Goal: Task Accomplishment & Management: Use online tool/utility

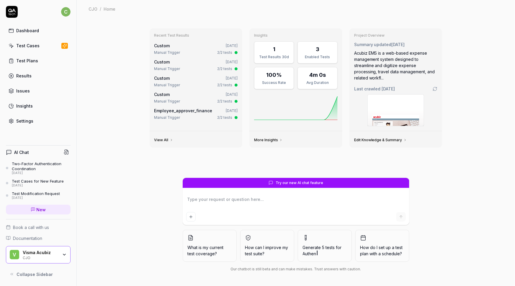
click at [33, 43] on div "Test Cases" at bounding box center [27, 46] width 23 height 6
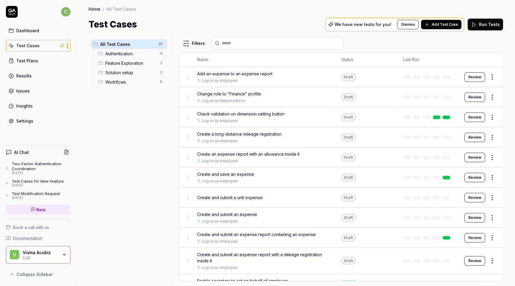
click at [119, 63] on span "Feature Exploration" at bounding box center [130, 63] width 51 height 6
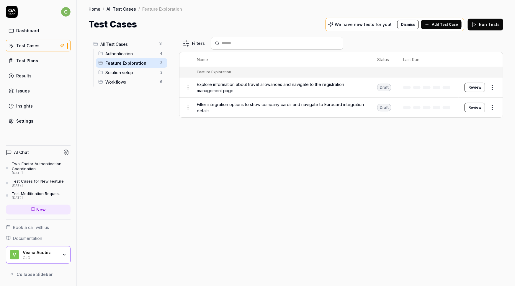
click at [249, 102] on span "Filter integration options to show company cards and navigate to Eurocard integ…" at bounding box center [281, 107] width 168 height 12
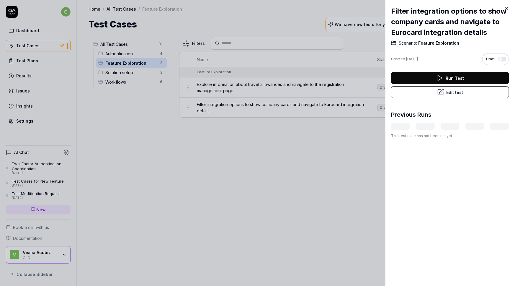
click at [446, 94] on button "Edit test" at bounding box center [450, 92] width 118 height 12
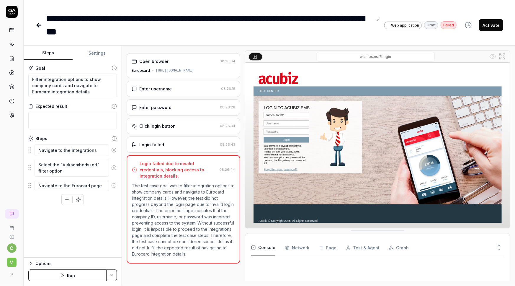
type textarea "*"
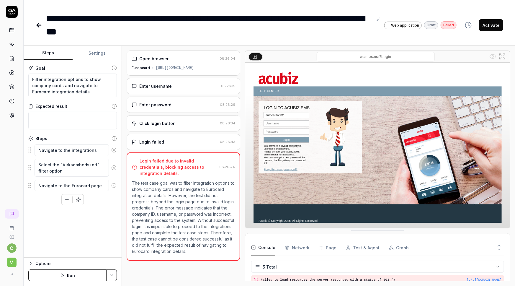
scroll to position [27, 0]
click at [11, 46] on icon at bounding box center [11, 44] width 5 height 5
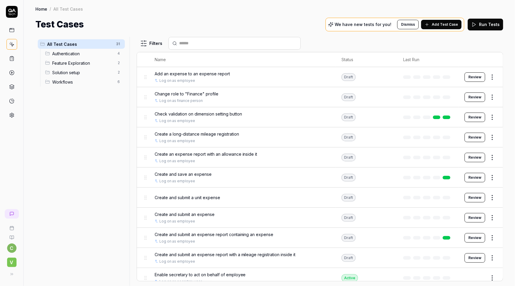
click at [63, 62] on span "Feature Exploration" at bounding box center [83, 63] width 62 height 6
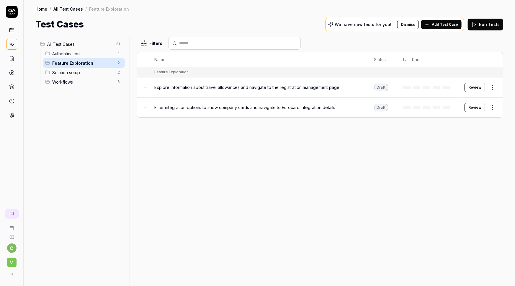
click at [63, 57] on div "Authentication 4" at bounding box center [84, 53] width 82 height 9
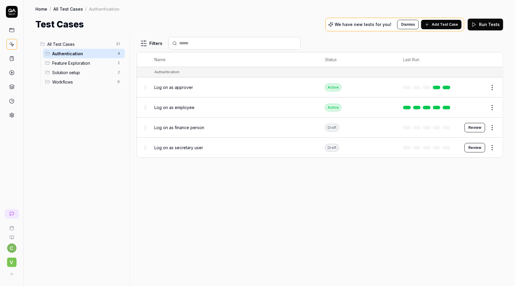
click at [65, 70] on span "Solution setup" at bounding box center [83, 72] width 62 height 6
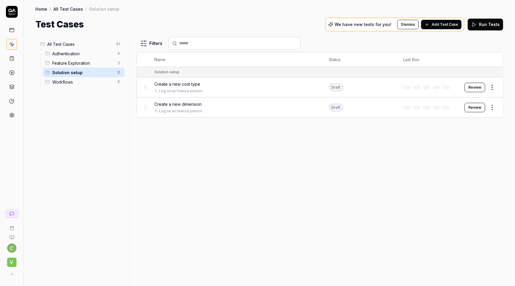
click at [66, 82] on span "Workflows" at bounding box center [83, 82] width 62 height 6
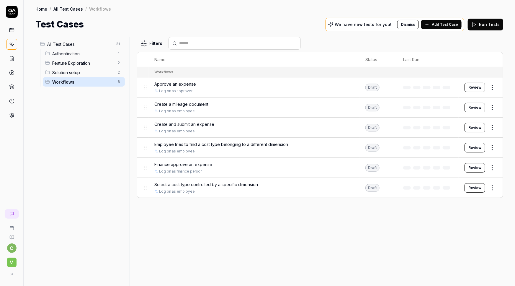
click at [62, 51] on span "Authentication" at bounding box center [83, 53] width 62 height 6
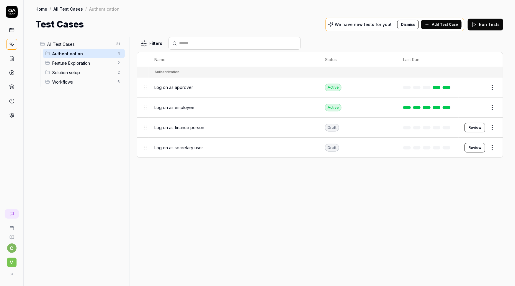
click at [62, 61] on span "Feature Exploration" at bounding box center [83, 63] width 62 height 6
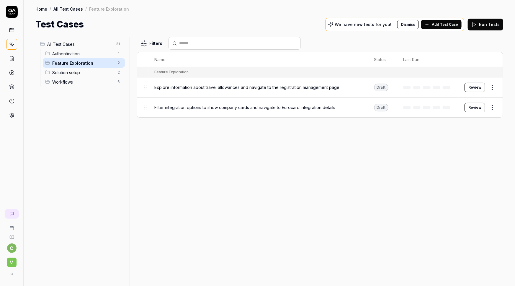
click at [62, 44] on span "All Test Cases" at bounding box center [80, 44] width 66 height 6
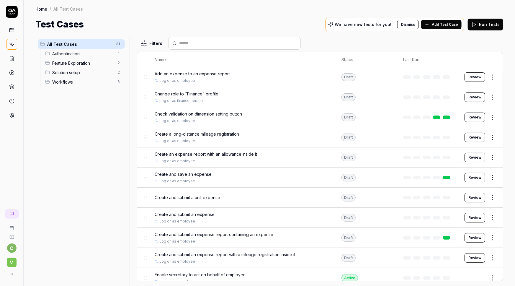
click at [63, 55] on span "Authentication" at bounding box center [83, 53] width 62 height 6
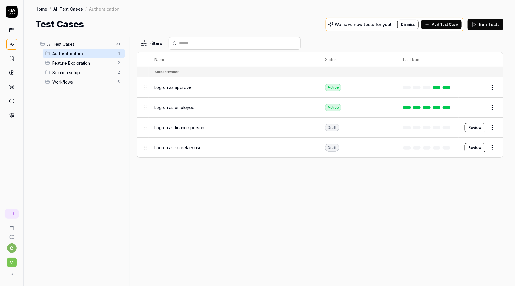
click at [59, 64] on span "Feature Exploration" at bounding box center [83, 63] width 62 height 6
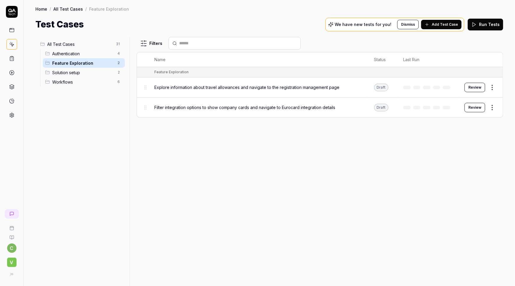
click at [62, 44] on span "All Test Cases" at bounding box center [80, 44] width 66 height 6
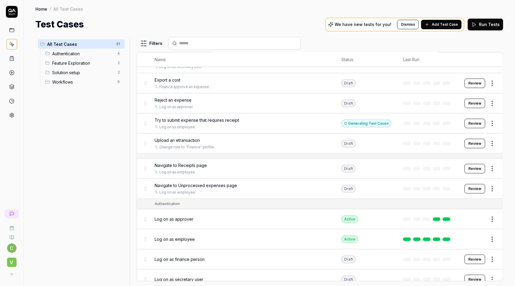
scroll to position [107, 0]
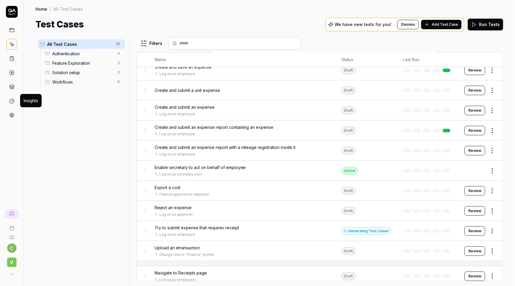
click at [10, 100] on icon at bounding box center [11, 100] width 5 height 5
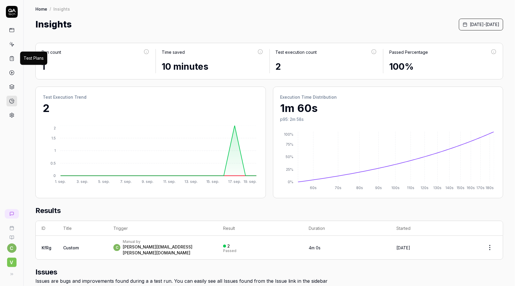
click at [12, 58] on icon at bounding box center [11, 58] width 5 height 5
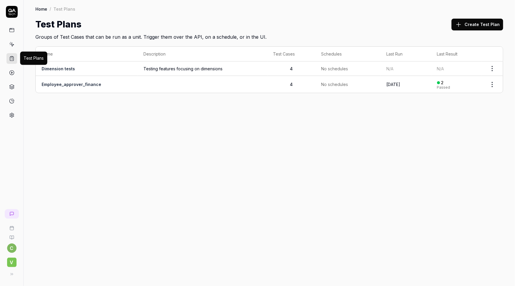
click at [9, 58] on icon at bounding box center [11, 58] width 5 height 5
click at [9, 214] on div at bounding box center [11, 213] width 5 height 5
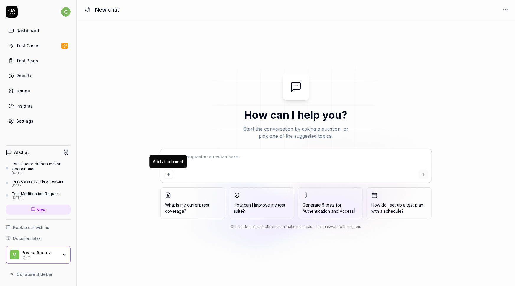
click at [34, 165] on div "Two-Factor Authentication Coordination" at bounding box center [41, 166] width 59 height 10
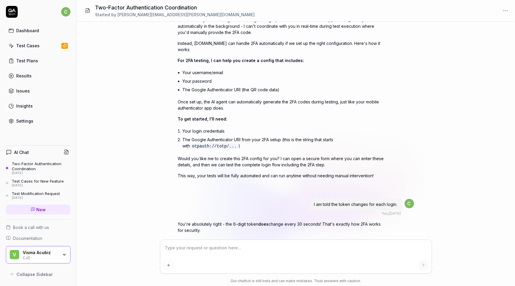
scroll to position [48, 0]
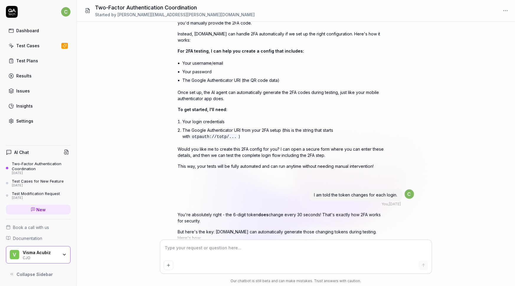
click at [24, 76] on div "Results" at bounding box center [23, 76] width 15 height 6
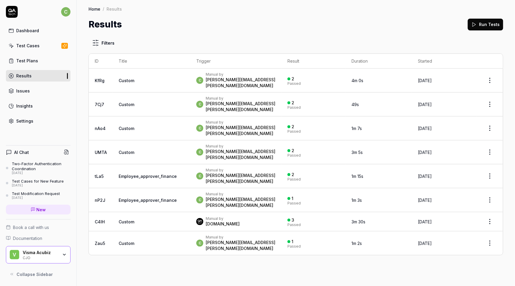
drag, startPoint x: 202, startPoint y: 37, endPoint x: 477, endPoint y: 230, distance: 336.6
click at [496, 224] on div "Filters ID Title Trigger Result Duration Started KfRg Custom c Manual by christ…" at bounding box center [296, 158] width 438 height 255
click at [380, 236] on div "Filters ID Title Trigger Result Duration Started KfRg Custom c Manual by christ…" at bounding box center [296, 158] width 438 height 255
drag, startPoint x: 498, startPoint y: 233, endPoint x: 88, endPoint y: 8, distance: 468.3
click at [88, 8] on div "Home / Results Home / Results Results Run Tests Filters ID Title Trigger Result…" at bounding box center [296, 143] width 438 height 286
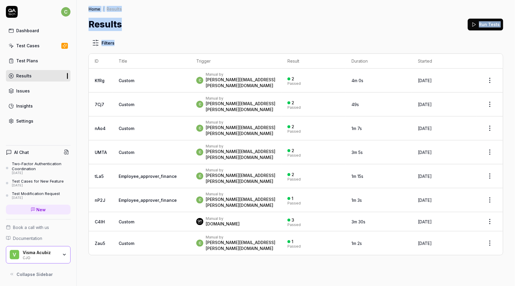
click at [148, 17] on div "Home / Results Home / Results Results Run Tests" at bounding box center [296, 15] width 438 height 31
drag, startPoint x: 82, startPoint y: 4, endPoint x: 505, endPoint y: 232, distance: 480.2
click at [505, 232] on div "Home / Results Home / Results Results Run Tests Filters ID Title Trigger Result…" at bounding box center [296, 143] width 438 height 286
click at [506, 233] on div "Filters ID Title Trigger Result Duration Started KfRg Custom c Manual by christ…" at bounding box center [296, 158] width 438 height 255
click at [504, 235] on div "Filters ID Title Trigger Result Duration Started KfRg Custom c Manual by christ…" at bounding box center [296, 158] width 438 height 255
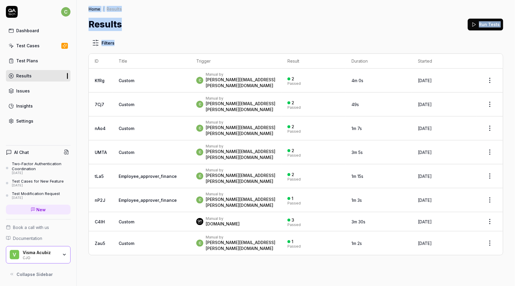
drag, startPoint x: 504, startPoint y: 233, endPoint x: 89, endPoint y: 9, distance: 472.4
click at [89, 9] on div "Home / Results Home / Results Results Run Tests Filters ID Title Trigger Result…" at bounding box center [296, 143] width 438 height 286
click at [177, 32] on div "Filters ID Title Trigger Result Duration Started KfRg Custom c Manual by christ…" at bounding box center [296, 158] width 438 height 255
click at [31, 47] on div "Test Cases" at bounding box center [27, 46] width 23 height 6
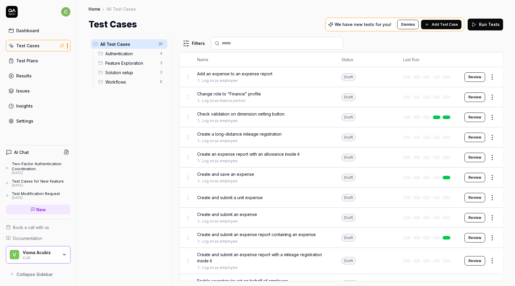
click at [442, 24] on span "Add Test Case" at bounding box center [445, 24] width 26 height 5
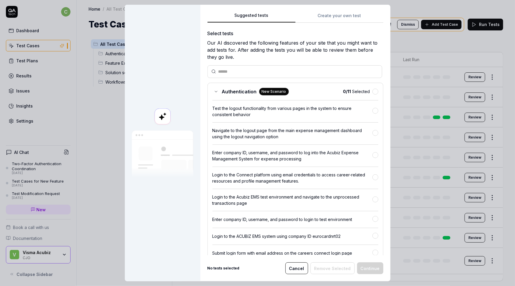
click at [295, 268] on button "Cancel" at bounding box center [296, 268] width 23 height 12
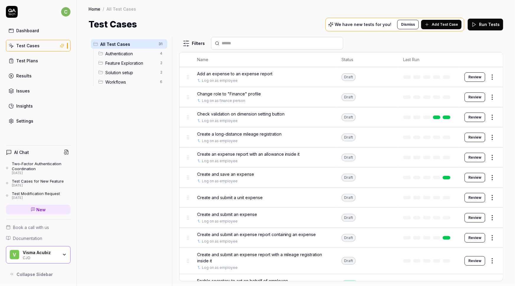
click at [125, 120] on div "All Test Cases 31 Authentication 4 Feature Exploration 2 Solution setup 2 Workf…" at bounding box center [129, 158] width 81 height 242
click at [443, 25] on span "Add Test Case" at bounding box center [445, 24] width 26 height 5
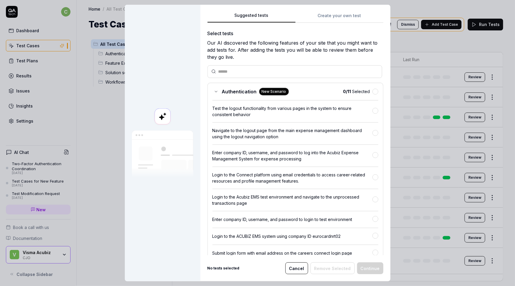
click at [300, 267] on button "Cancel" at bounding box center [296, 268] width 23 height 12
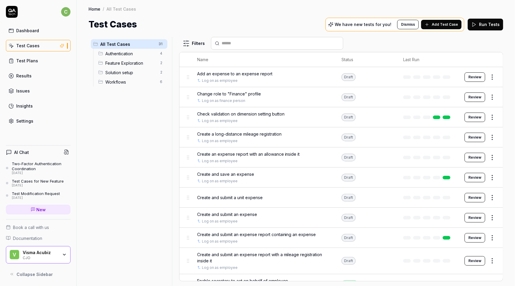
click at [17, 105] on div "Insights" at bounding box center [24, 106] width 17 height 6
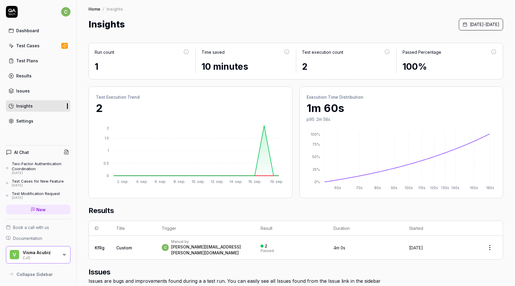
click at [14, 122] on link "Settings" at bounding box center [38, 121] width 65 height 12
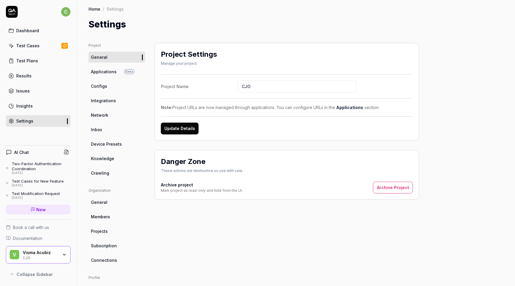
click at [100, 158] on span "Knowledge" at bounding box center [102, 158] width 23 height 6
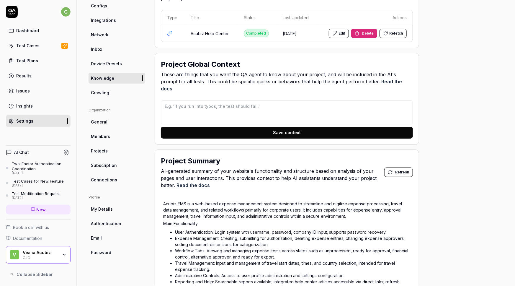
scroll to position [107, 0]
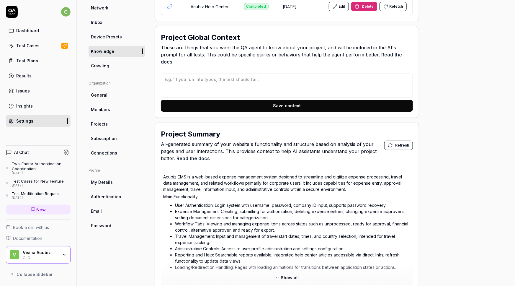
click at [53, 251] on div "Visma Acubiz" at bounding box center [40, 252] width 35 height 5
click at [447, 133] on div "Project General Applications Beta Configs Integrations Network Inbox Device Pre…" at bounding box center [296, 204] width 415 height 537
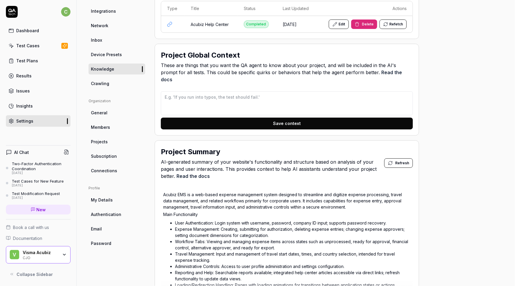
scroll to position [53, 0]
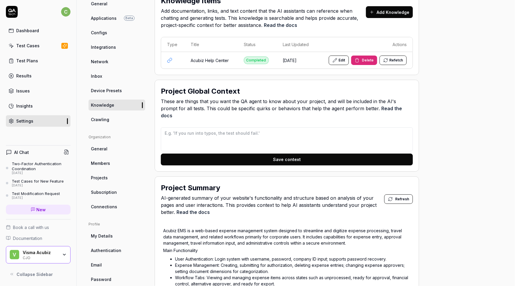
click at [106, 118] on span "Crawling" at bounding box center [100, 119] width 18 height 6
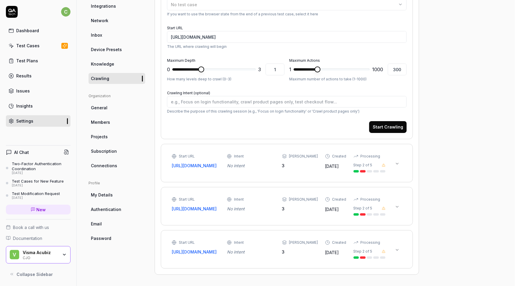
scroll to position [102, 0]
click at [398, 161] on icon at bounding box center [397, 163] width 5 height 5
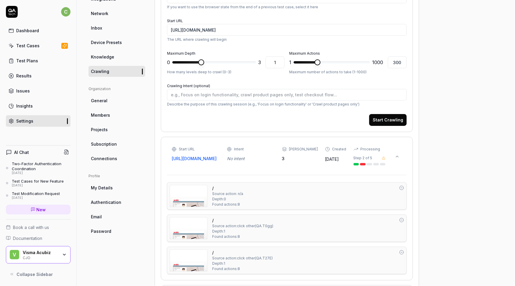
click at [398, 156] on icon at bounding box center [397, 156] width 5 height 5
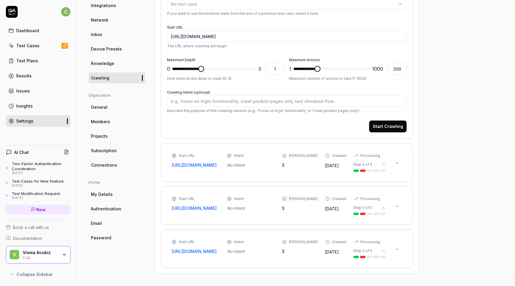
click at [396, 161] on icon at bounding box center [397, 163] width 5 height 5
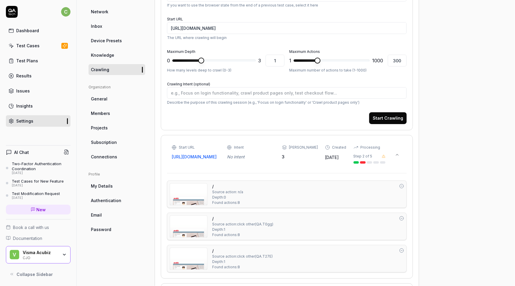
scroll to position [99, 0]
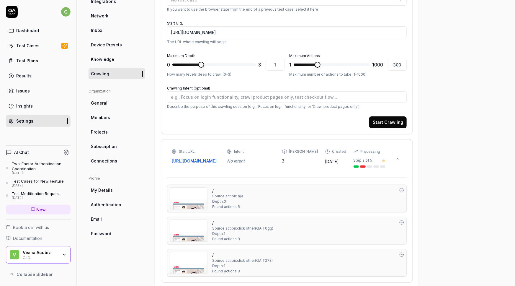
click at [397, 156] on button at bounding box center [397, 158] width 9 height 9
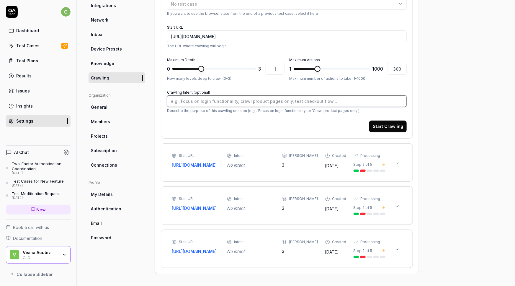
click at [233, 95] on textarea "Crawling Intent (optional)" at bounding box center [287, 101] width 240 height 12
type textarea "*"
type input "3"
click at [256, 70] on span at bounding box center [253, 69] width 6 height 6
type textarea "*"
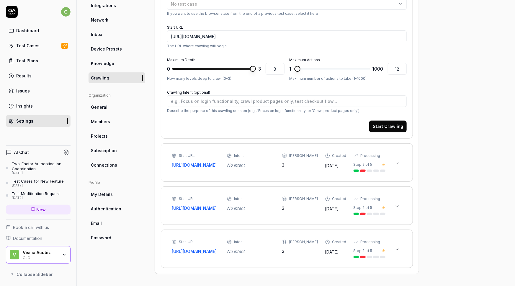
type input "8"
click at [294, 66] on span at bounding box center [297, 69] width 6 height 6
click at [236, 95] on textarea "Crawling Intent (optional)" at bounding box center [287, 101] width 240 height 12
click at [198, 149] on div "Start URL https://eurocardnrt02-uat.acubiz.com/ Intent No intent Max Depth 3 Cr…" at bounding box center [287, 162] width 240 height 26
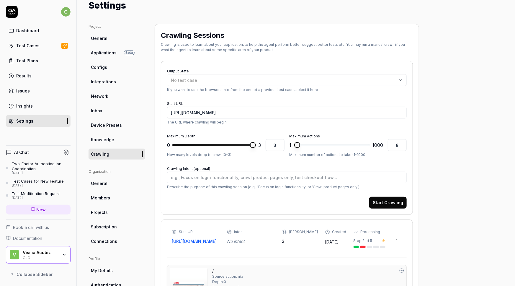
scroll to position [19, 0]
click at [233, 174] on textarea "Crawling Intent (optional)" at bounding box center [287, 178] width 240 height 12
type textarea "*"
type textarea "F"
type textarea "*"
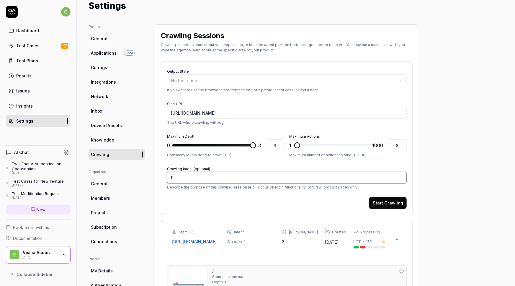
type textarea "Fo"
type textarea "*"
type textarea "Foc"
type textarea "*"
type textarea "Focu"
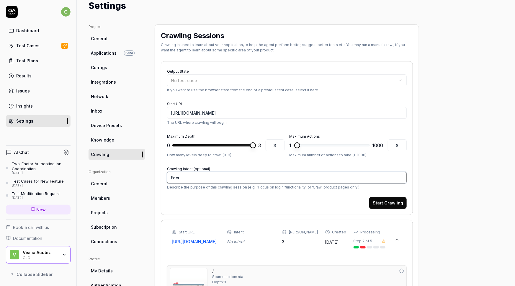
type textarea "*"
type textarea "Focus"
type textarea "*"
type textarea "Focus"
type textarea "*"
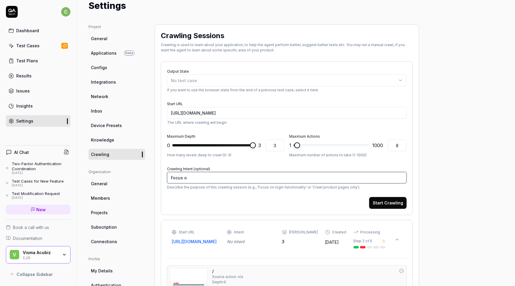
type textarea "Focus on"
type textarea "*"
type textarea "Focus on"
click at [390, 75] on button "No test case" at bounding box center [287, 80] width 240 height 12
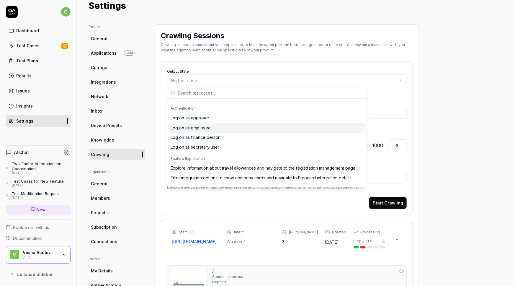
scroll to position [161, 0]
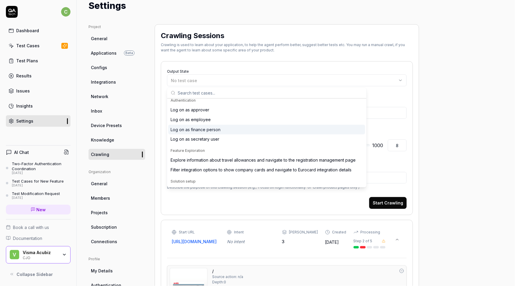
click at [210, 129] on div "Log on as finance person" at bounding box center [196, 129] width 50 height 6
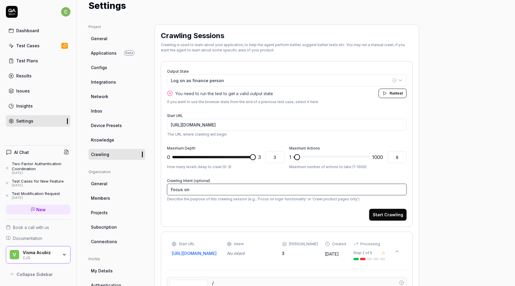
click at [202, 188] on textarea "Focus on" at bounding box center [287, 190] width 240 height 12
type textarea "*"
type textarea "Focus on e"
type textarea "*"
type textarea "Focus on ex"
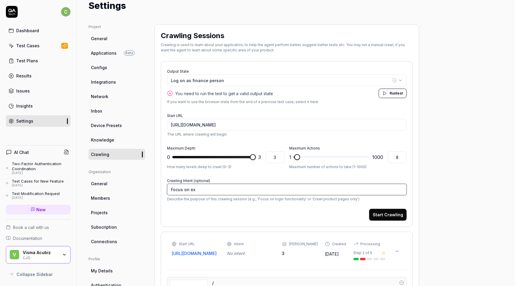
type textarea "*"
type textarea "Focus on exp"
type textarea "*"
type textarea "Focus on expl"
type textarea "*"
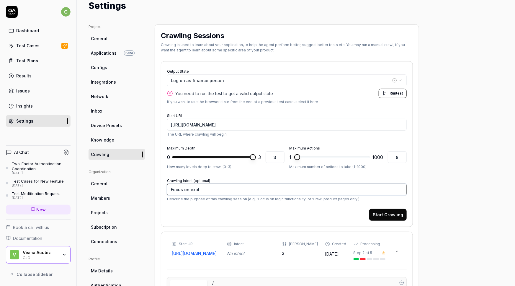
type textarea "Focus on explo"
type textarea "*"
type textarea "Focus on explor"
type textarea "*"
type textarea "Focus on explori"
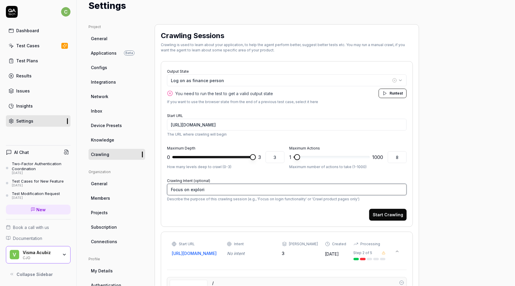
type textarea "*"
type textarea "Focus on exploring"
type textarea "*"
type textarea "Focus on exploring"
type textarea "*"
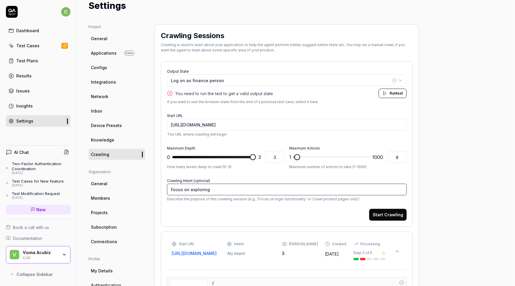
type textarea "Focus on exploring a"
type textarea "*"
type textarea "Focus on exploring"
type textarea "*"
type textarea "Focus on exploring f"
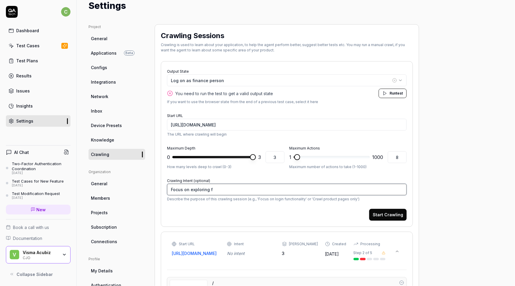
type textarea "*"
type textarea "Focus on exploring fe"
type textarea "*"
type textarea "Focus on exploring fea"
type textarea "*"
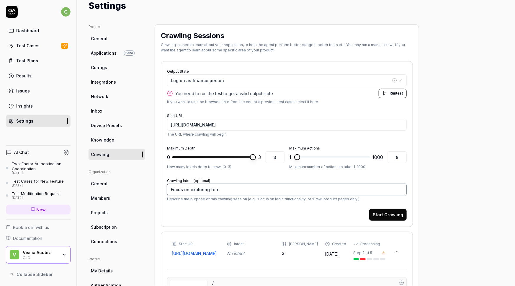
type textarea "Focus on exploring feat"
type textarea "*"
type textarea "Focus on exploring featu"
type textarea "*"
type textarea "Focus on exploring featur"
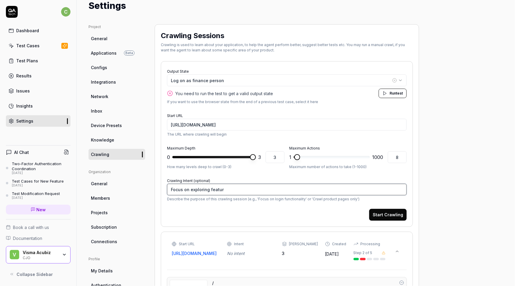
type textarea "*"
type textarea "Focus on exploring feature"
type textarea "*"
type textarea "Focus on exploring features"
type textarea "*"
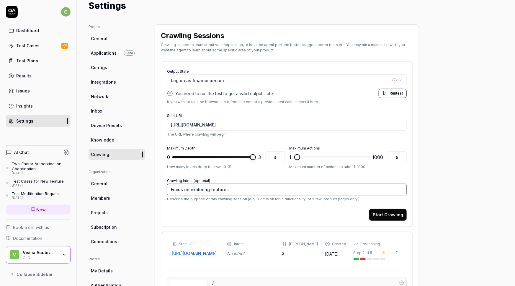
type textarea "Focus on exploring features r"
type textarea "*"
type textarea "Focus on exploring features re"
type textarea "*"
type textarea "Focus on exploring features rel"
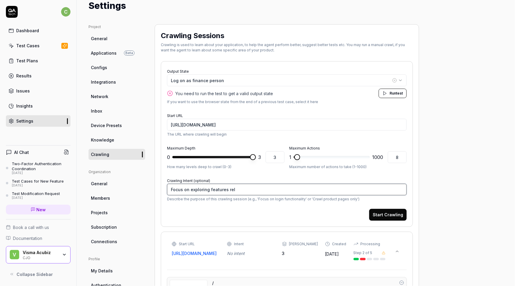
type textarea "*"
type textarea "Focus on exploring features rela"
type textarea "*"
type textarea "Focus on exploring features relat"
type textarea "*"
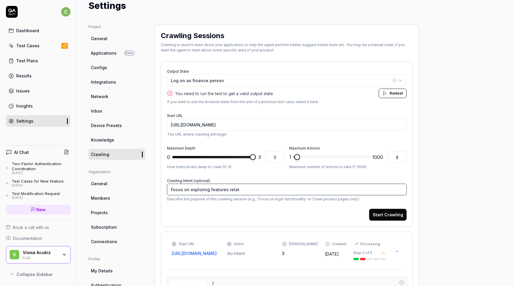
type textarea "Focus on exploring features relate"
type textarea "*"
type textarea "Focus on exploring features related"
type textarea "*"
type textarea "Focus on exploring features related"
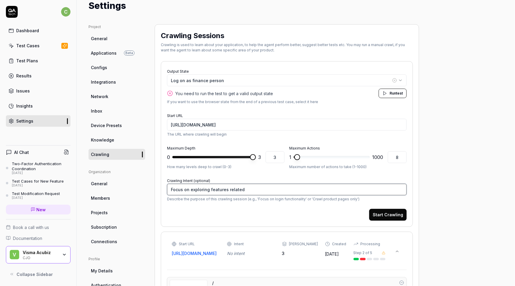
type textarea "*"
type textarea "Focus on exploring features related t"
type textarea "*"
type textarea "Focus on exploring features related to"
type textarea "*"
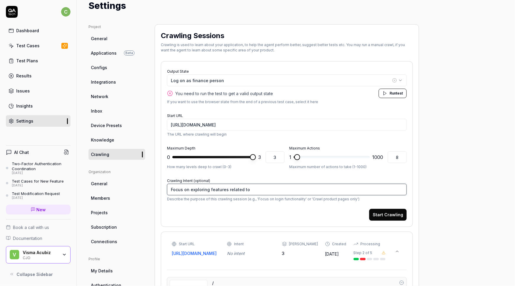
type textarea "Focus on exploring features related to"
type textarea "*"
type textarea "Focus on exploring features related to e"
type textarea "*"
type textarea "Focus on exploring features related to et"
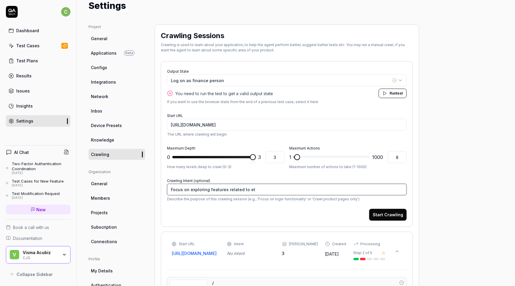
type textarea "*"
type textarea "Focus on exploring features related to etr"
type textarea "*"
type textarea "Focus on exploring features related to etra"
type textarea "*"
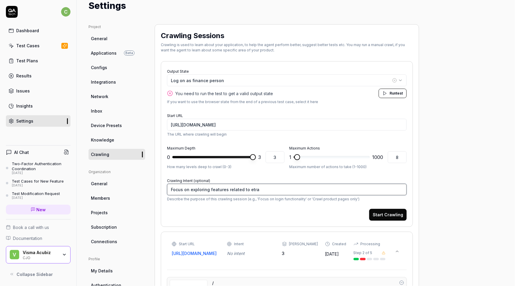
type textarea "Focus on exploring features related to etran"
type textarea "*"
type textarea "Focus on exploring features related to etrans"
type textarea "*"
type textarea "Focus on exploring features related to etransa"
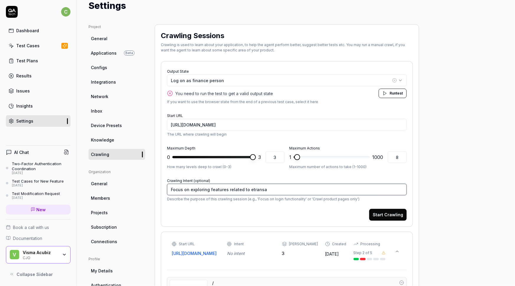
type textarea "*"
type textarea "Focus on exploring features related to etransac"
type textarea "*"
type textarea "Focus on exploring features related to etransacti"
type textarea "*"
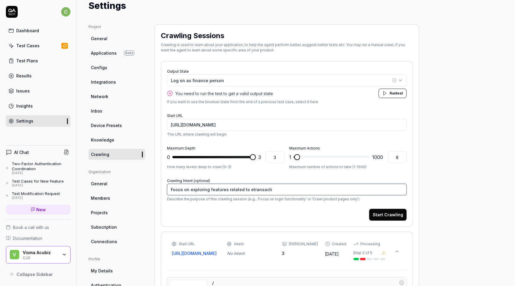
type textarea "Focus on exploring features related to etransactio"
type textarea "*"
type textarea "Focus on exploring features related to etransaction"
type textarea "*"
type textarea "Focus on exploring features related to etransactions"
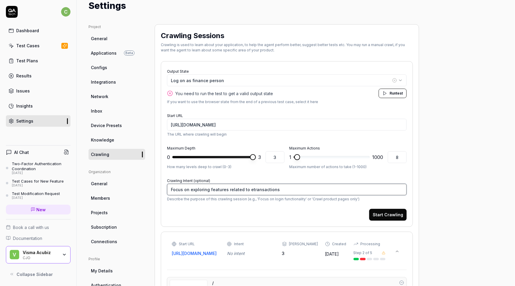
type textarea "*"
type textarea "Focus on exploring features related to etransactions."
drag, startPoint x: 399, startPoint y: 160, endPoint x: 390, endPoint y: 159, distance: 8.9
click at [390, 159] on input "8" at bounding box center [397, 157] width 19 height 12
type input "2"
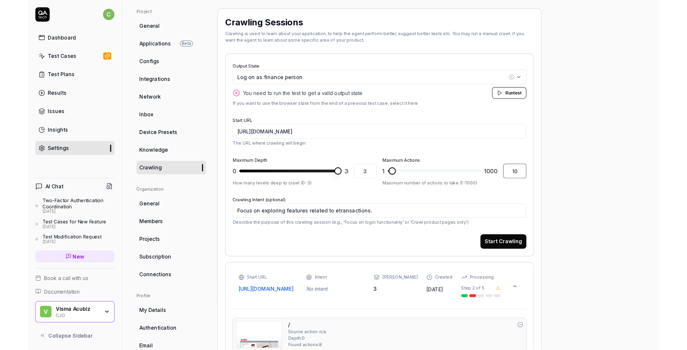
scroll to position [45, 0]
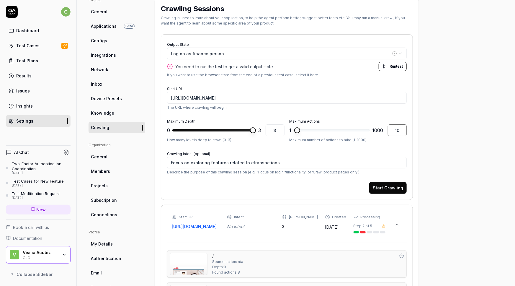
type input "10"
click at [390, 188] on button "Start Crawling" at bounding box center [387, 188] width 37 height 12
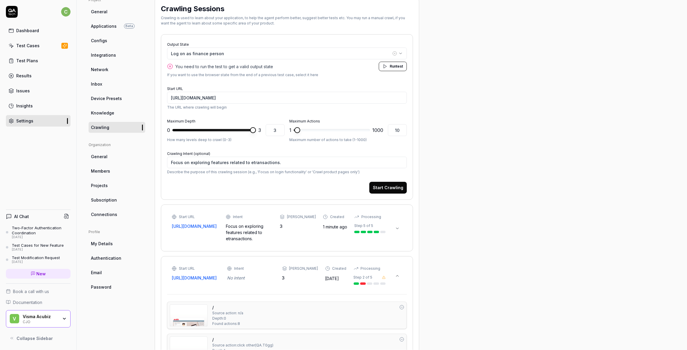
click at [265, 229] on div "Focus on exploring features related to etransactions." at bounding box center [249, 232] width 47 height 19
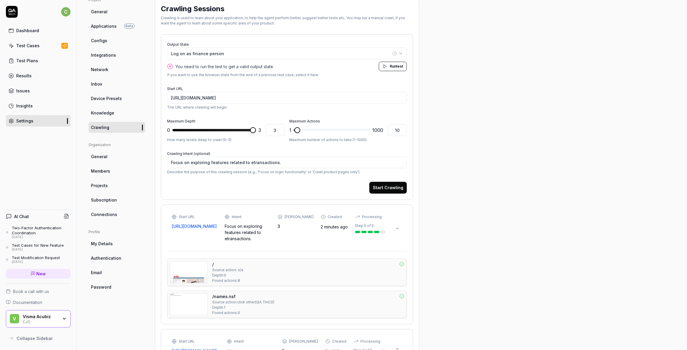
click at [25, 42] on link "Test Cases" at bounding box center [38, 46] width 65 height 12
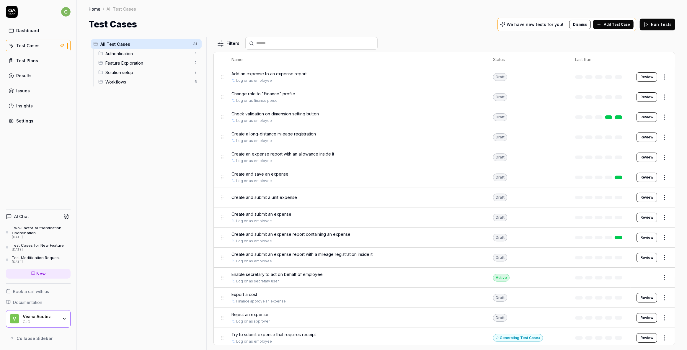
click at [126, 64] on span "Feature Exploration" at bounding box center [148, 63] width 86 height 6
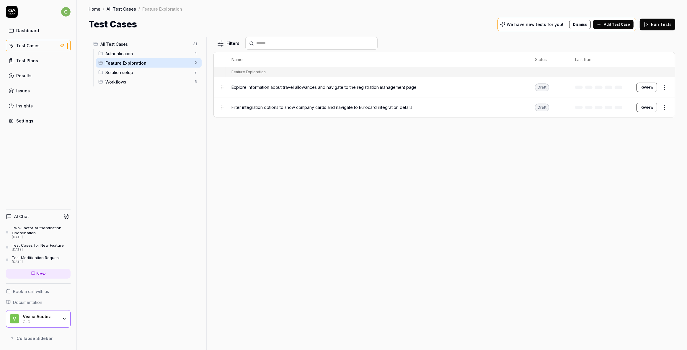
click at [21, 89] on div "Issues" at bounding box center [23, 91] width 14 height 6
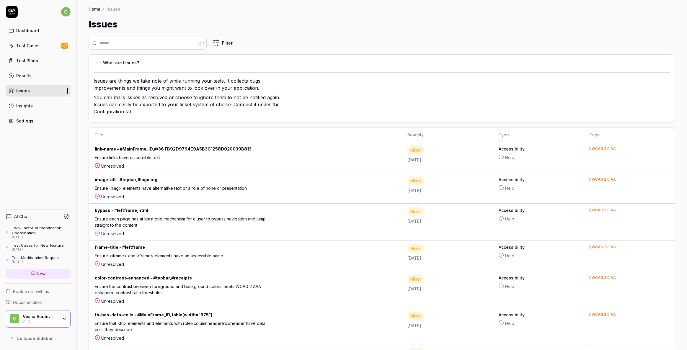
click at [24, 44] on div "Test Cases" at bounding box center [27, 46] width 23 height 6
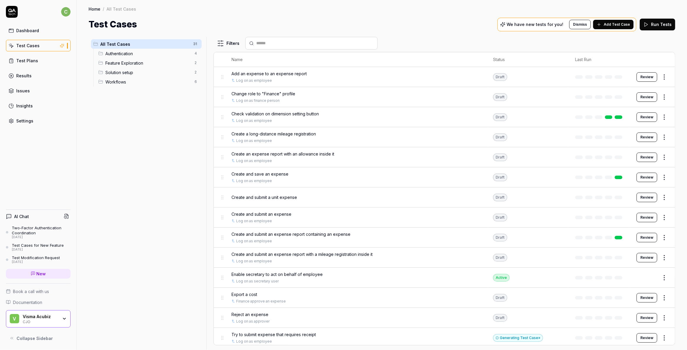
click at [21, 118] on div "Settings" at bounding box center [24, 121] width 17 height 6
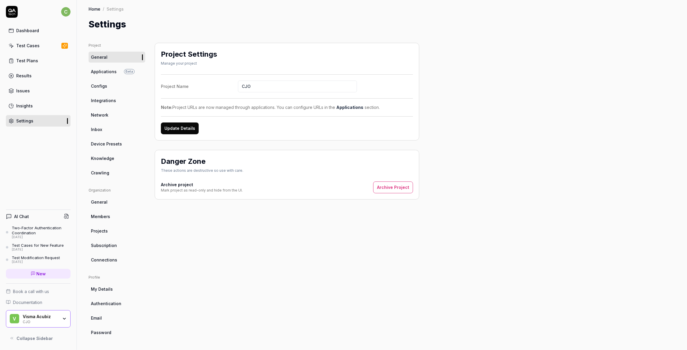
click at [96, 156] on span "Knowledge" at bounding box center [102, 158] width 23 height 6
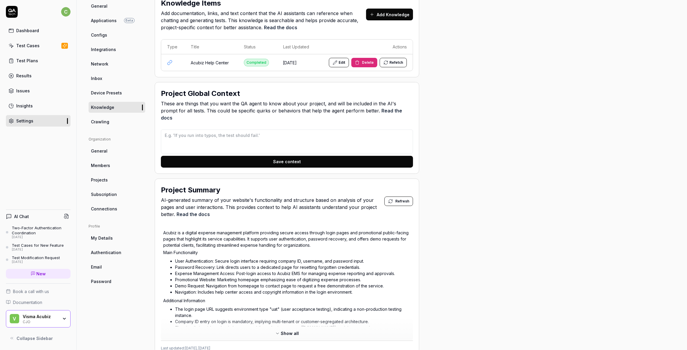
scroll to position [80, 0]
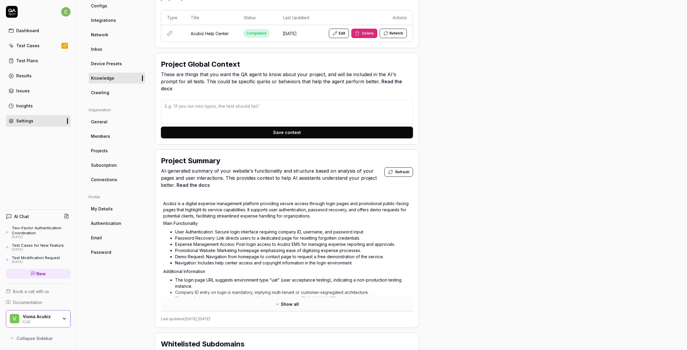
click at [107, 75] on span "Knowledge" at bounding box center [102, 78] width 23 height 6
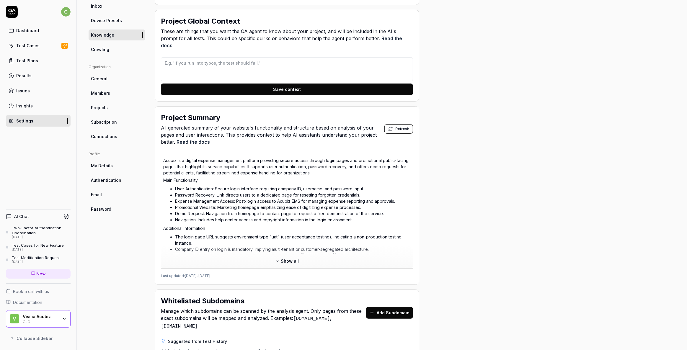
scroll to position [70, 0]
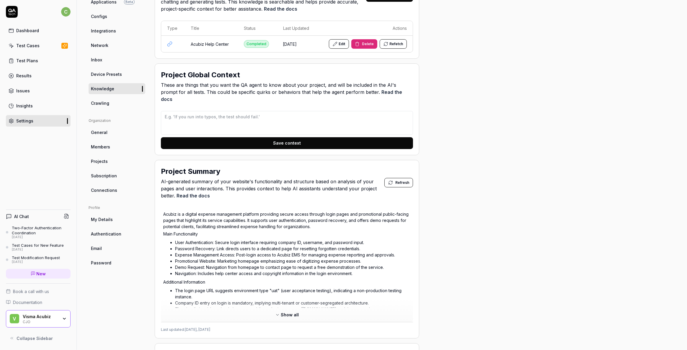
click at [109, 106] on link "Crawling" at bounding box center [117, 103] width 57 height 11
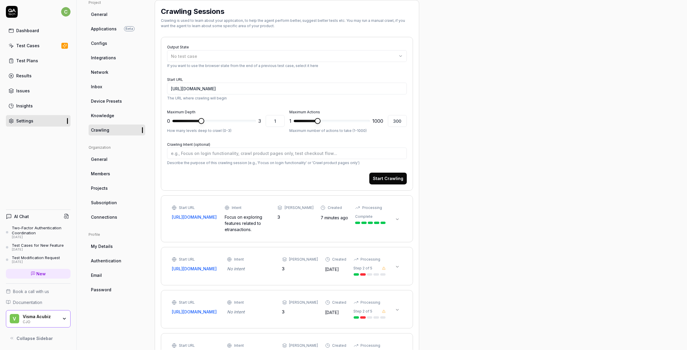
click at [233, 221] on div "Focus on exploring features related to etransactions." at bounding box center [248, 223] width 46 height 19
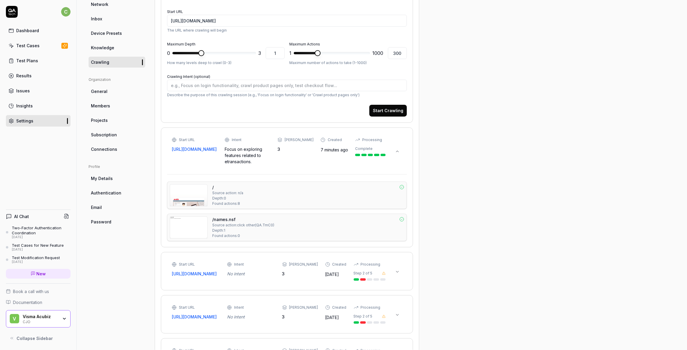
scroll to position [123, 0]
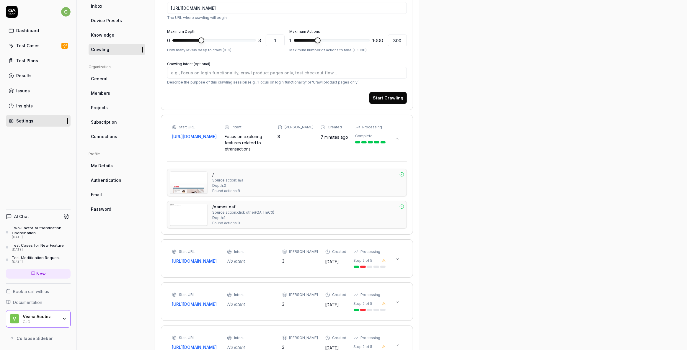
click at [231, 215] on div "/names.nsf Source action: click other ( QA.TmC0 ) Depth: 1 Found actions: 0" at bounding box center [308, 215] width 192 height 22
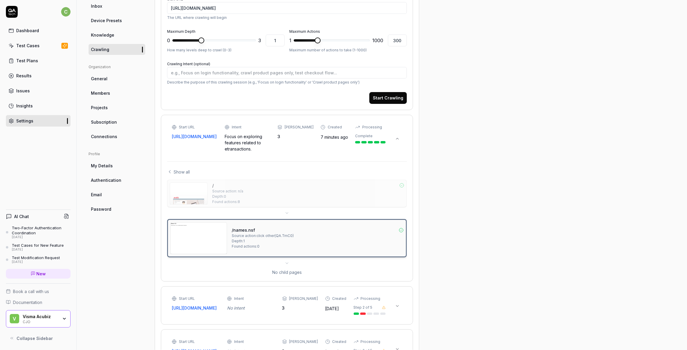
click at [220, 240] on img at bounding box center [199, 238] width 56 height 31
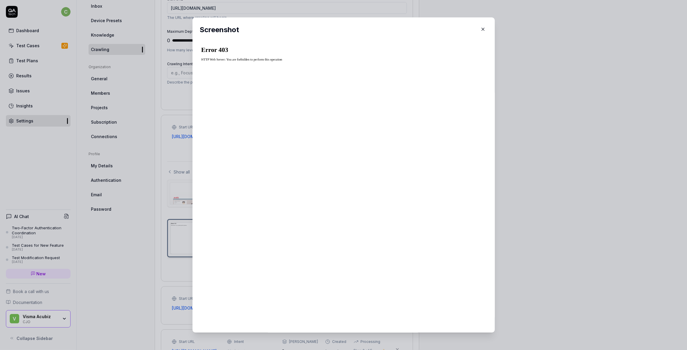
click at [480, 29] on icon "button" at bounding box center [482, 29] width 5 height 5
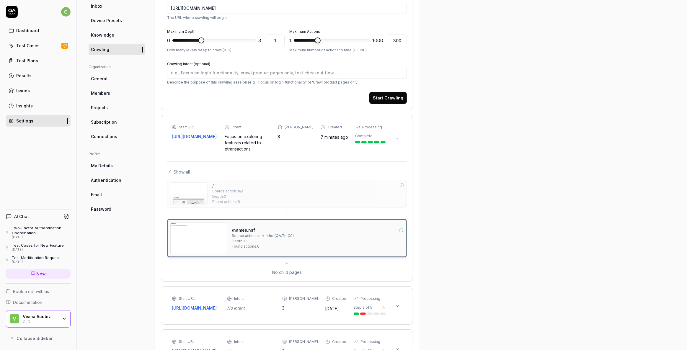
click at [216, 193] on span "Source action: n/a" at bounding box center [227, 191] width 31 height 5
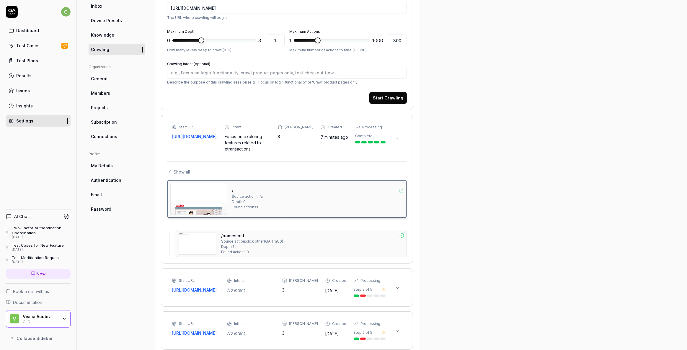
click at [491, 167] on div "Project General Applications Beta Configs Integrations Network Inbox Device Pre…" at bounding box center [382, 159] width 586 height 480
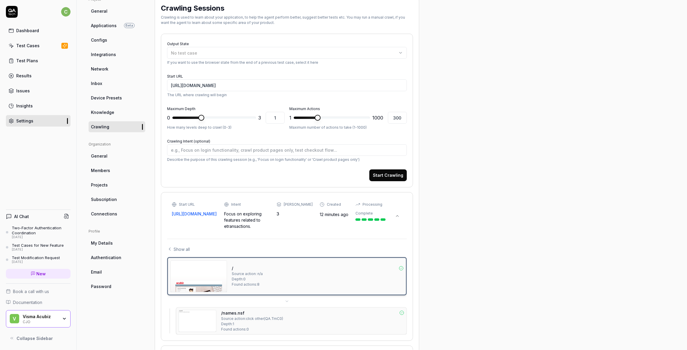
scroll to position [43, 0]
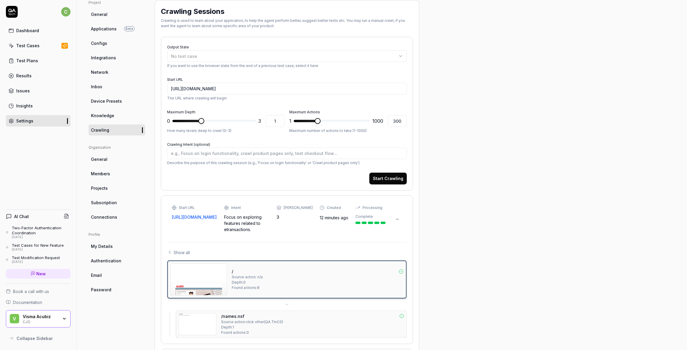
type textarea "*"
type input "103"
click at [301, 124] on span at bounding box center [304, 121] width 6 height 6
type textarea "*"
type input "3"
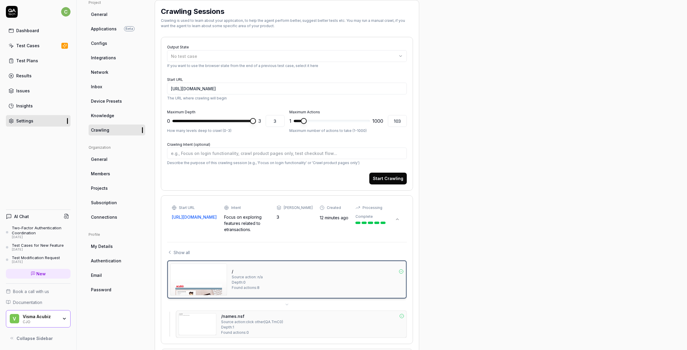
click at [256, 124] on span at bounding box center [253, 121] width 6 height 6
drag, startPoint x: 259, startPoint y: 228, endPoint x: 227, endPoint y: 218, distance: 34.5
click at [227, 218] on div "Start URL https://eurocardnrt02-uat.acubiz.com/ Intent Focus on exploring featu…" at bounding box center [279, 218] width 214 height 27
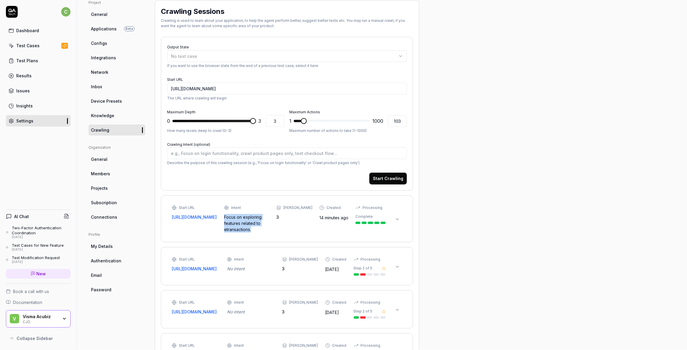
copy div "Focus on exploring features related to etransactions."
click at [189, 148] on textarea "Crawling Intent (optional)" at bounding box center [287, 154] width 240 height 12
paste textarea "Focus on exploring features related to etransactions."
type textarea "*"
type textarea "Focus on exploring features related to etransactions."
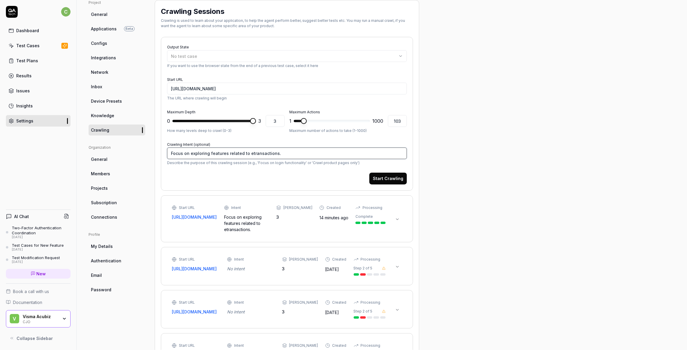
click at [218, 151] on textarea "Focus on exploring features related to etransactions." at bounding box center [287, 154] width 240 height 12
type textarea "*"
type textarea "Focus on exploring frelated to etransactions."
type textarea "*"
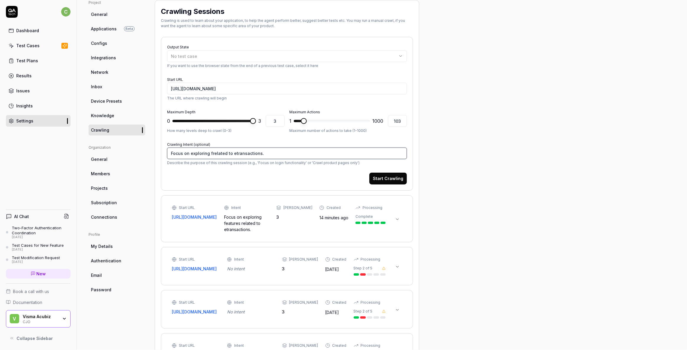
type textarea "Focus on exploring furelated to etransactions."
type textarea "*"
type textarea "Focus on exploring funrelated to etransactions."
type textarea "*"
type textarea "Focus on exploring funcrelated to etransactions."
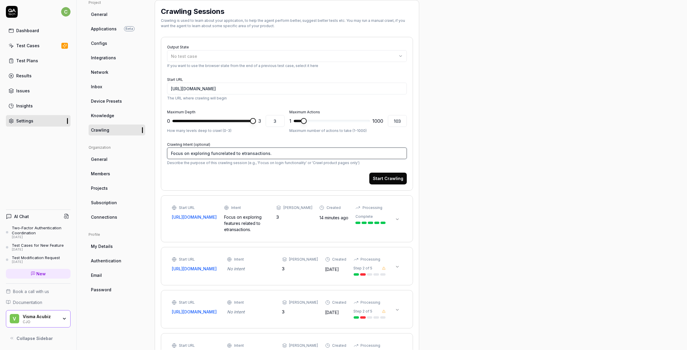
type textarea "*"
type textarea "Focus on exploring functrelated to etransactions."
type textarea "*"
type textarea "Focus on exploring functirelated to etransactions."
type textarea "*"
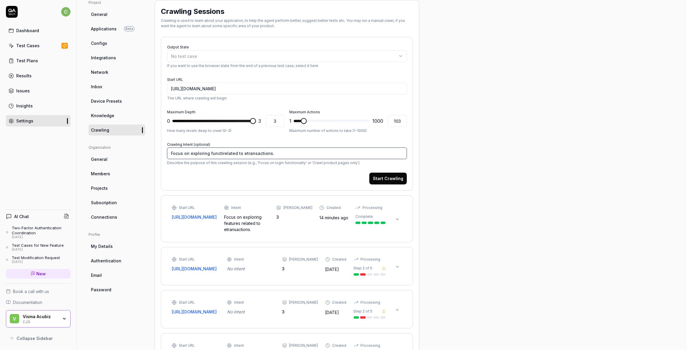
type textarea "Focus on exploring functiorelated to etransactions."
type textarea "*"
type textarea "Focus on exploring functionrelated to etransactions."
type textarea "*"
type textarea "Focus on exploring functionarelated to etransactions."
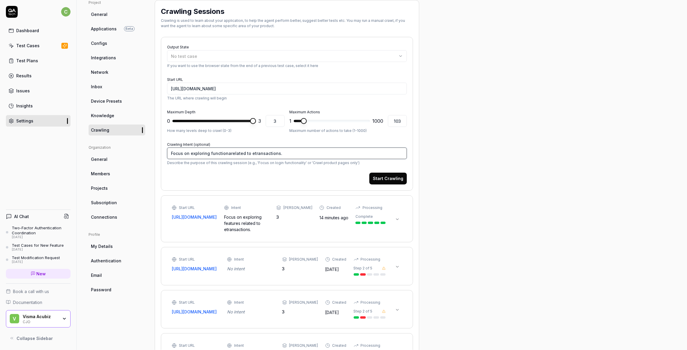
type textarea "*"
type textarea "Focus on exploring functionalrelated to etransactions."
type textarea "*"
type textarea "Focus on exploring functionalirelated to etransactions."
type textarea "*"
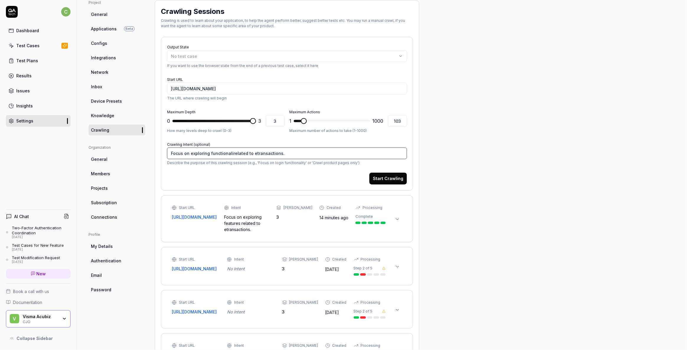
type textarea "Focus on exploring functionalitrelated to etransactions."
type textarea "*"
type textarea "Focus on exploring functionalityrelated to etransactions."
type textarea "*"
type textarea "Focus on exploring functionality related to etransactions."
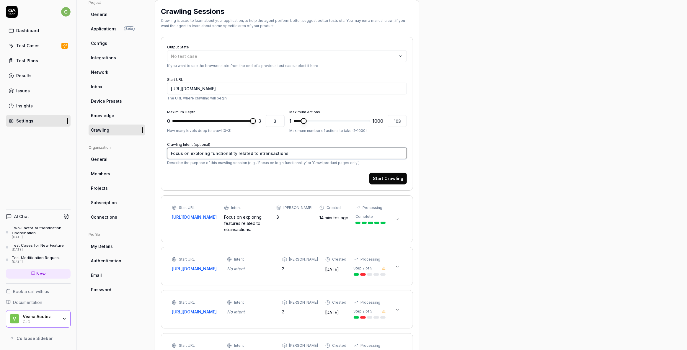
click at [197, 152] on textarea "Focus on exploring functionality related to etransactions." at bounding box center [287, 154] width 240 height 12
type textarea "*"
type textarea "Focus on functionality related to etransactions."
click at [385, 179] on button "Start Crawling" at bounding box center [387, 179] width 37 height 12
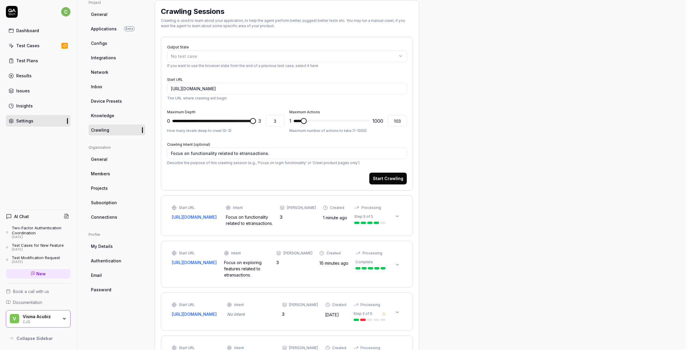
type textarea "*"
